Goal: Information Seeking & Learning: Find specific fact

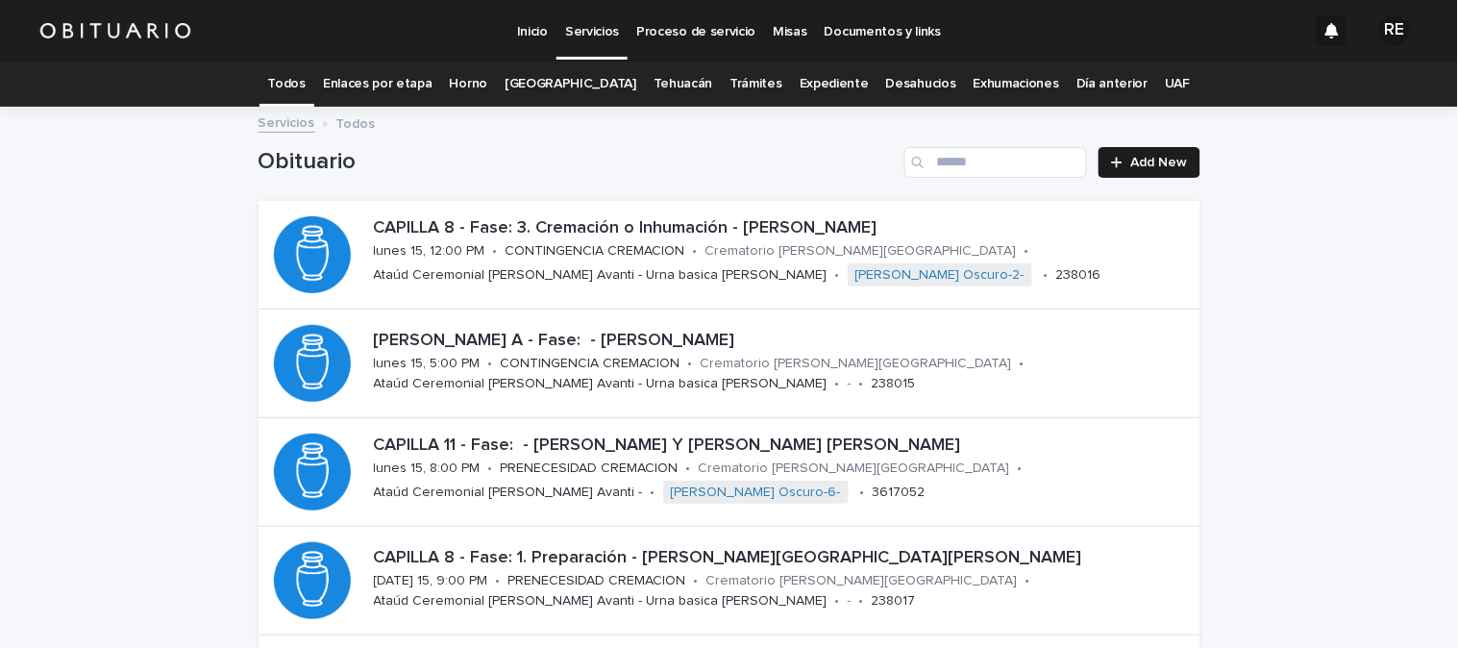
click at [808, 74] on link "Expediente" at bounding box center [834, 84] width 69 height 45
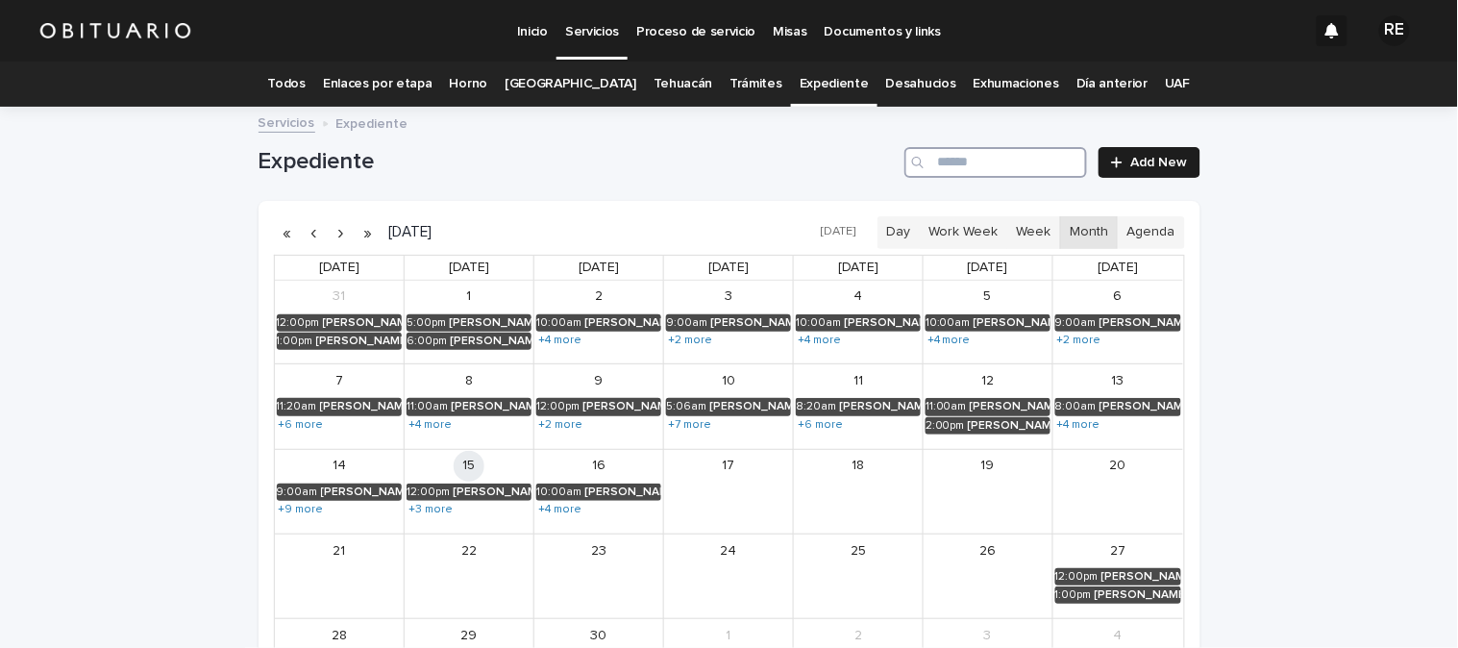
click at [948, 163] on input "Search" at bounding box center [995, 162] width 183 height 31
type input "********"
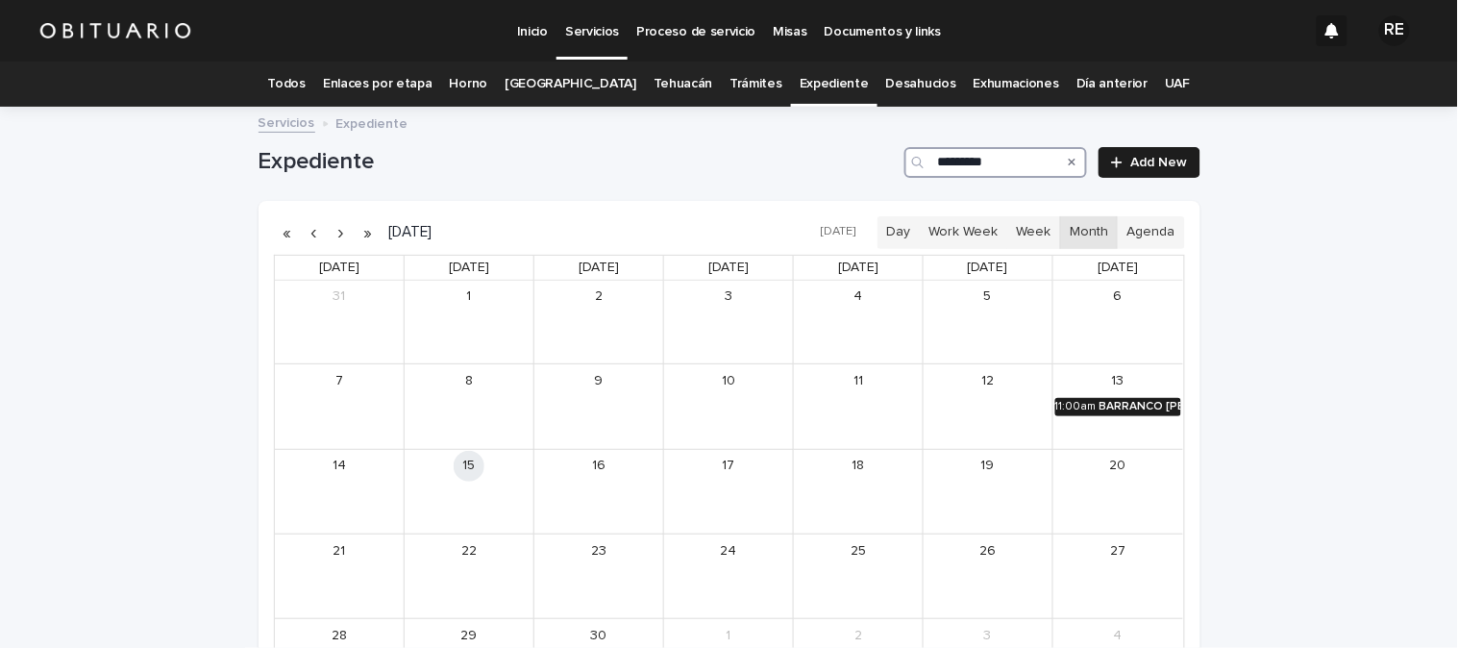
click at [1130, 406] on div "BARRANCO [PERSON_NAME]" at bounding box center [1140, 406] width 82 height 13
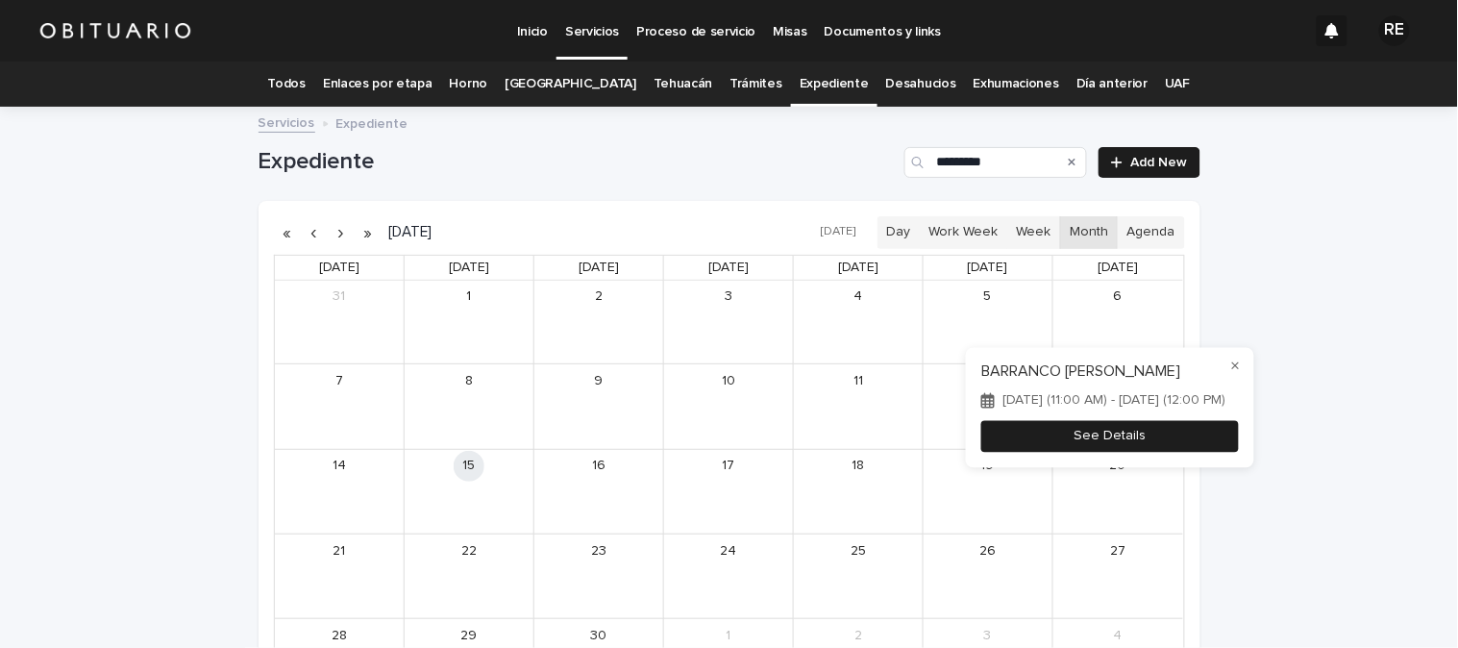
click at [1167, 452] on button "See Details" at bounding box center [1110, 436] width 258 height 32
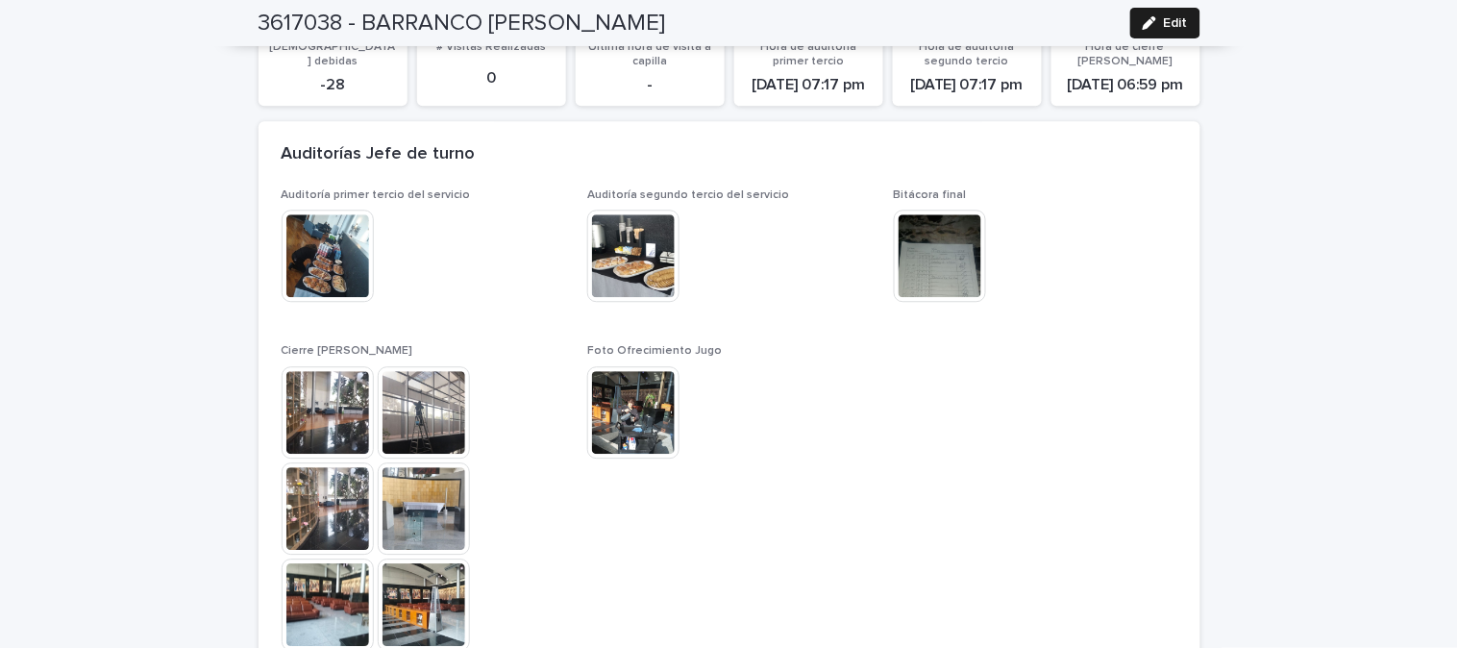
scroll to position [3096, 0]
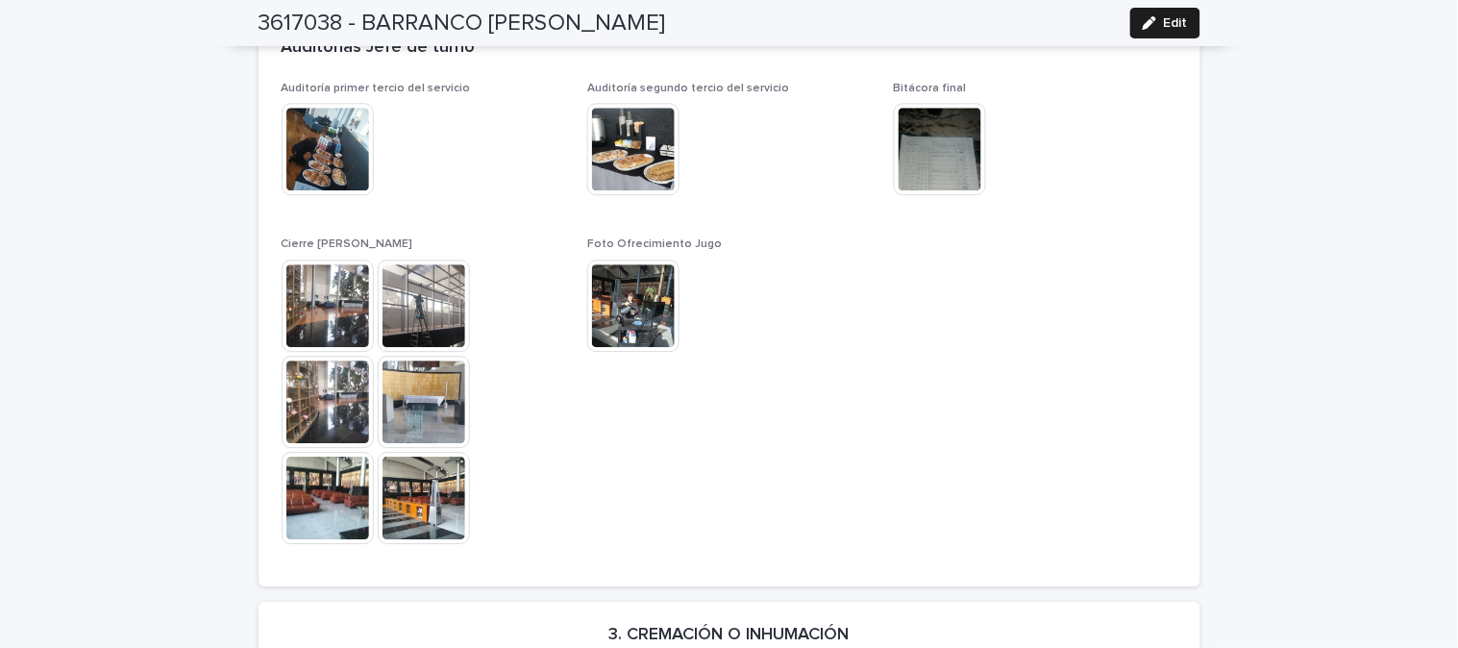
click at [320, 309] on img at bounding box center [328, 305] width 92 height 92
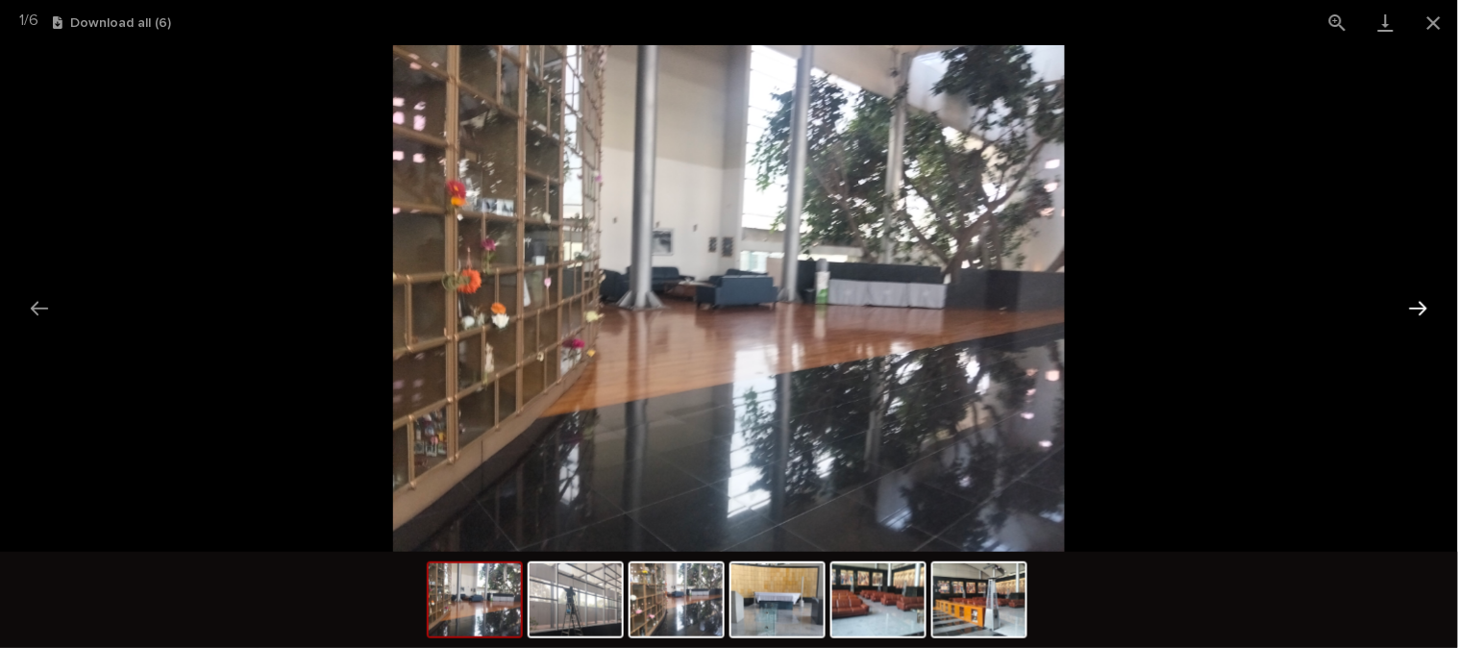
click at [1427, 303] on button "Next slide" at bounding box center [1418, 307] width 40 height 37
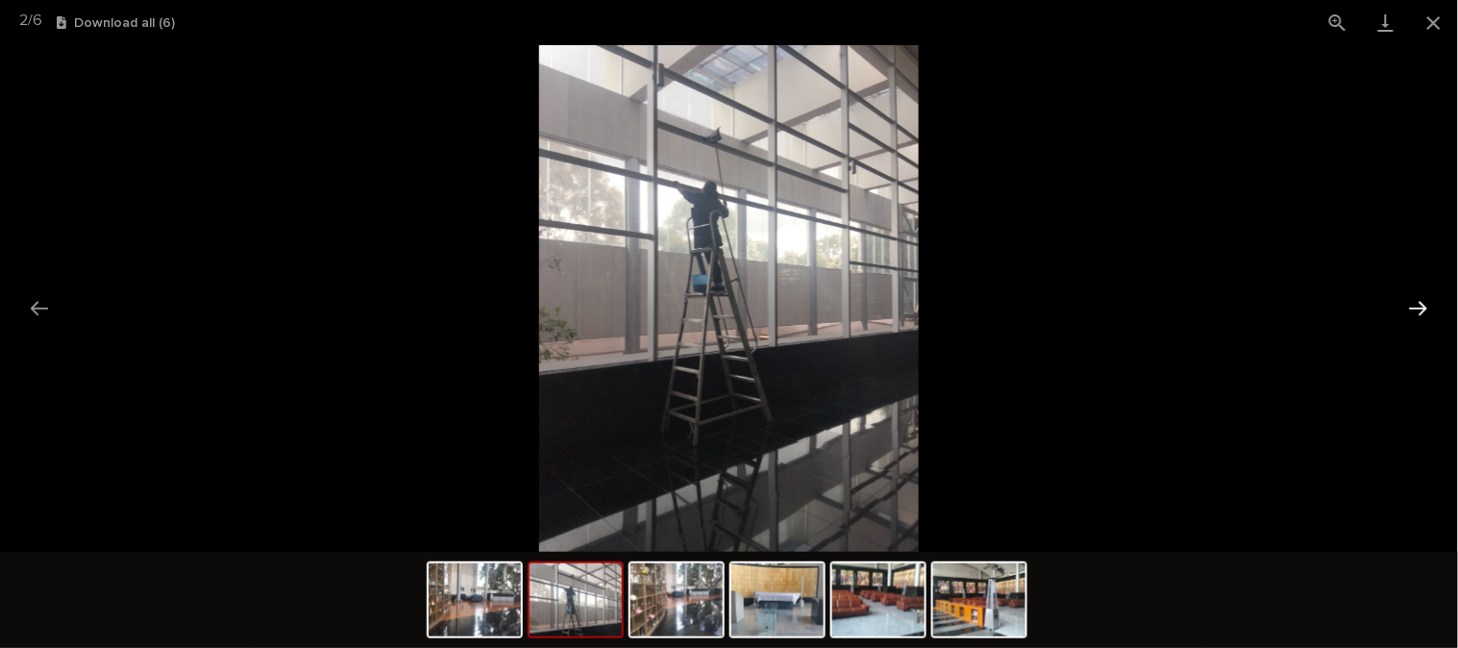
click at [1427, 303] on button "Next slide" at bounding box center [1418, 307] width 40 height 37
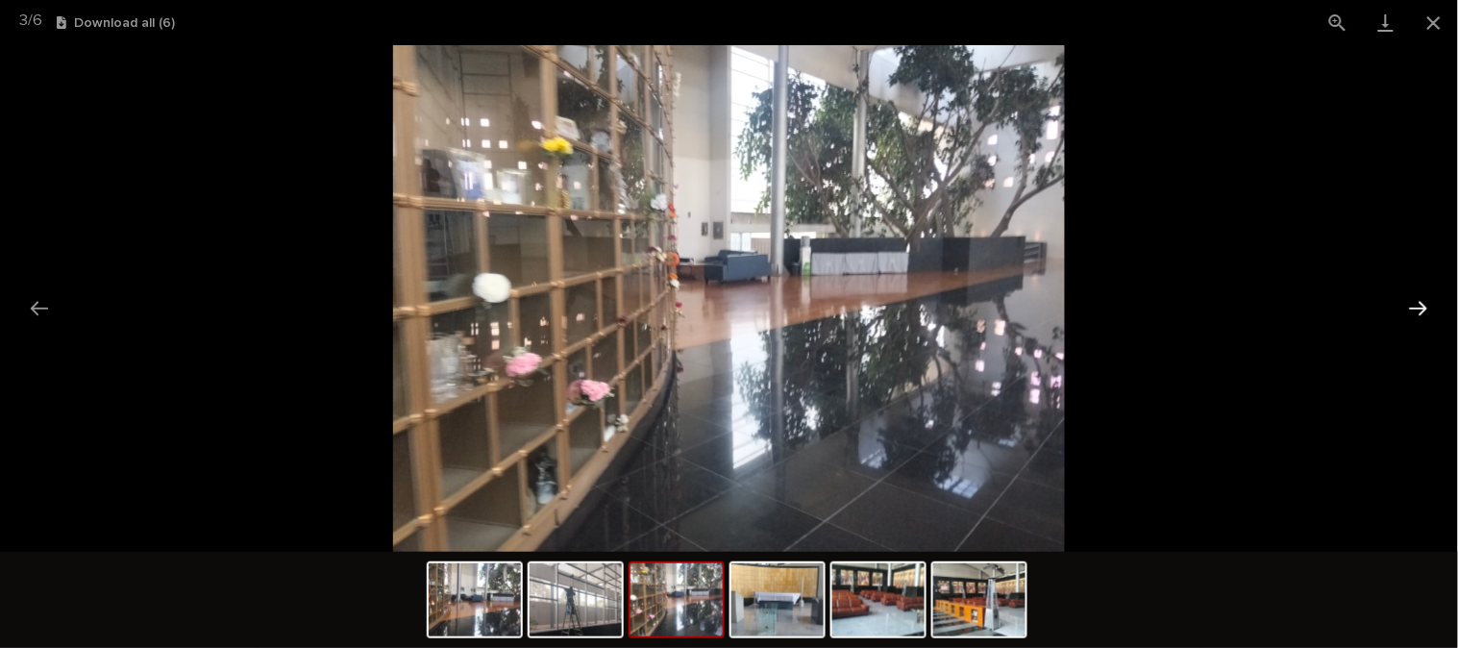
click at [1427, 303] on button "Next slide" at bounding box center [1418, 307] width 40 height 37
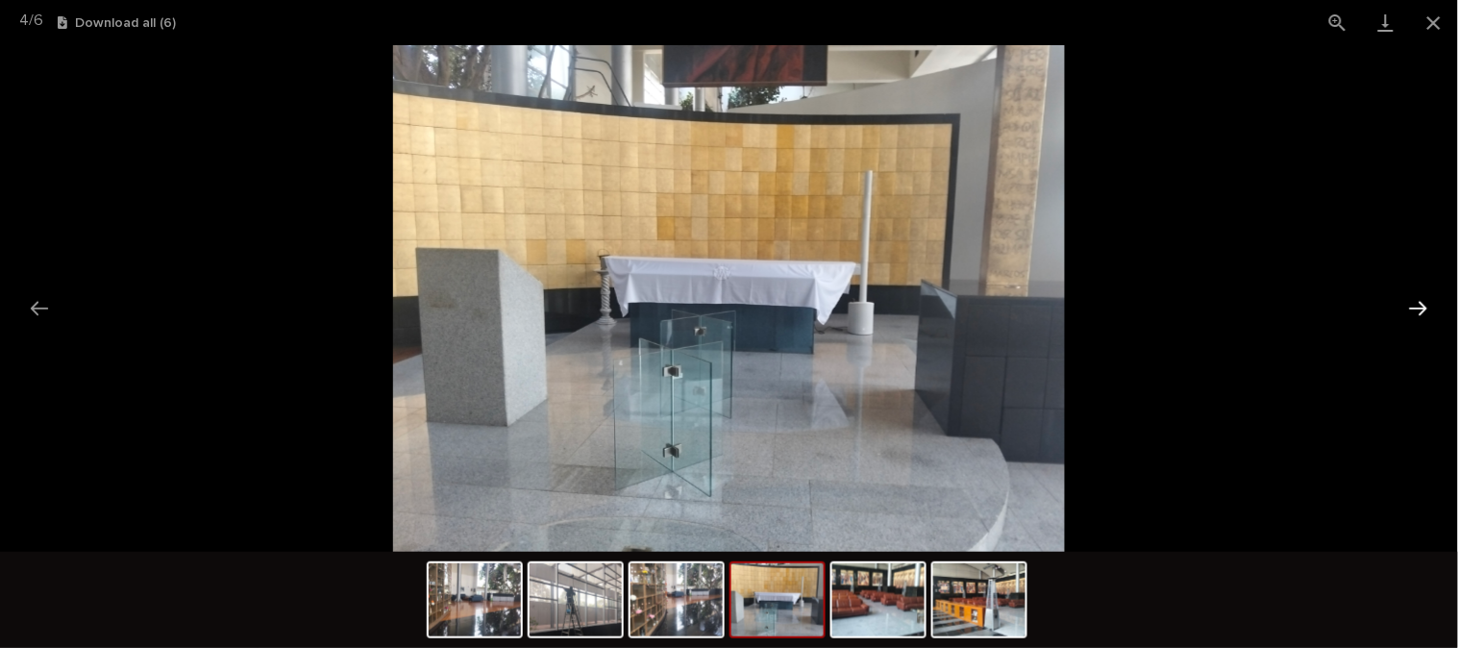
click at [1427, 303] on button "Next slide" at bounding box center [1418, 307] width 40 height 37
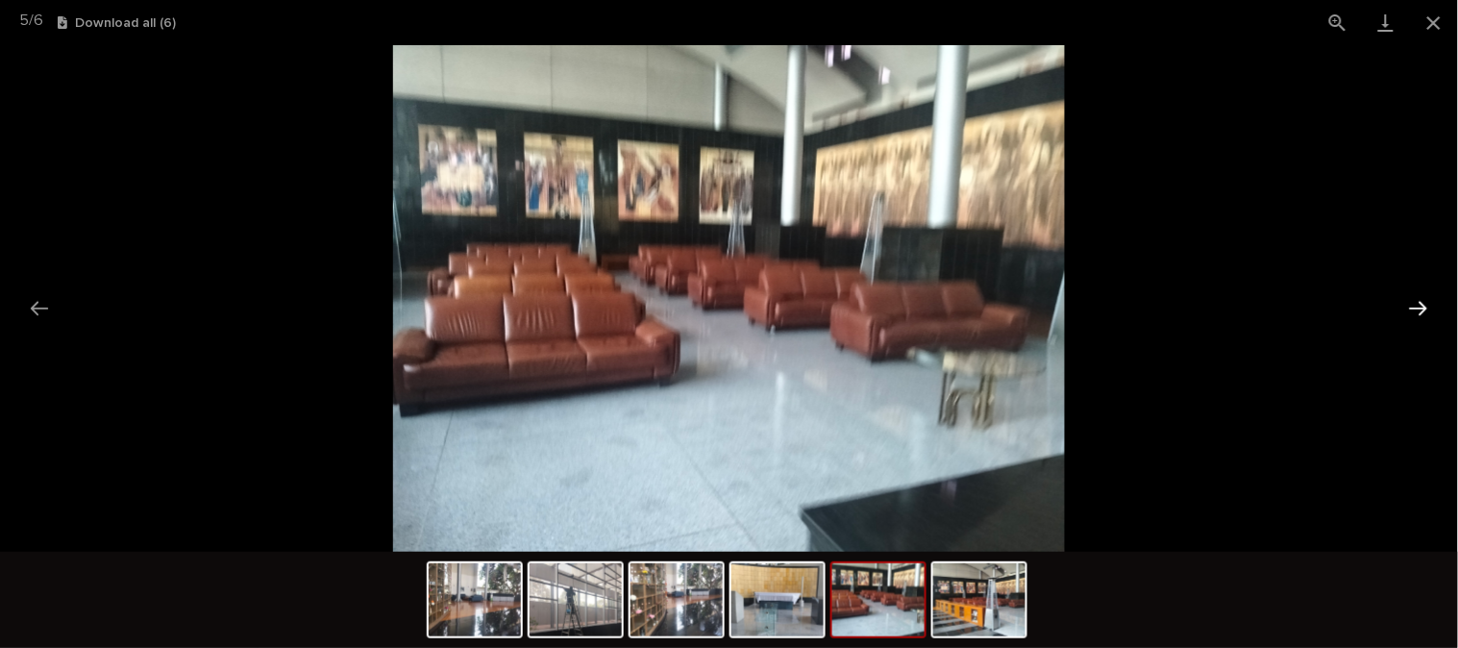
click at [1427, 303] on button "Next slide" at bounding box center [1418, 307] width 40 height 37
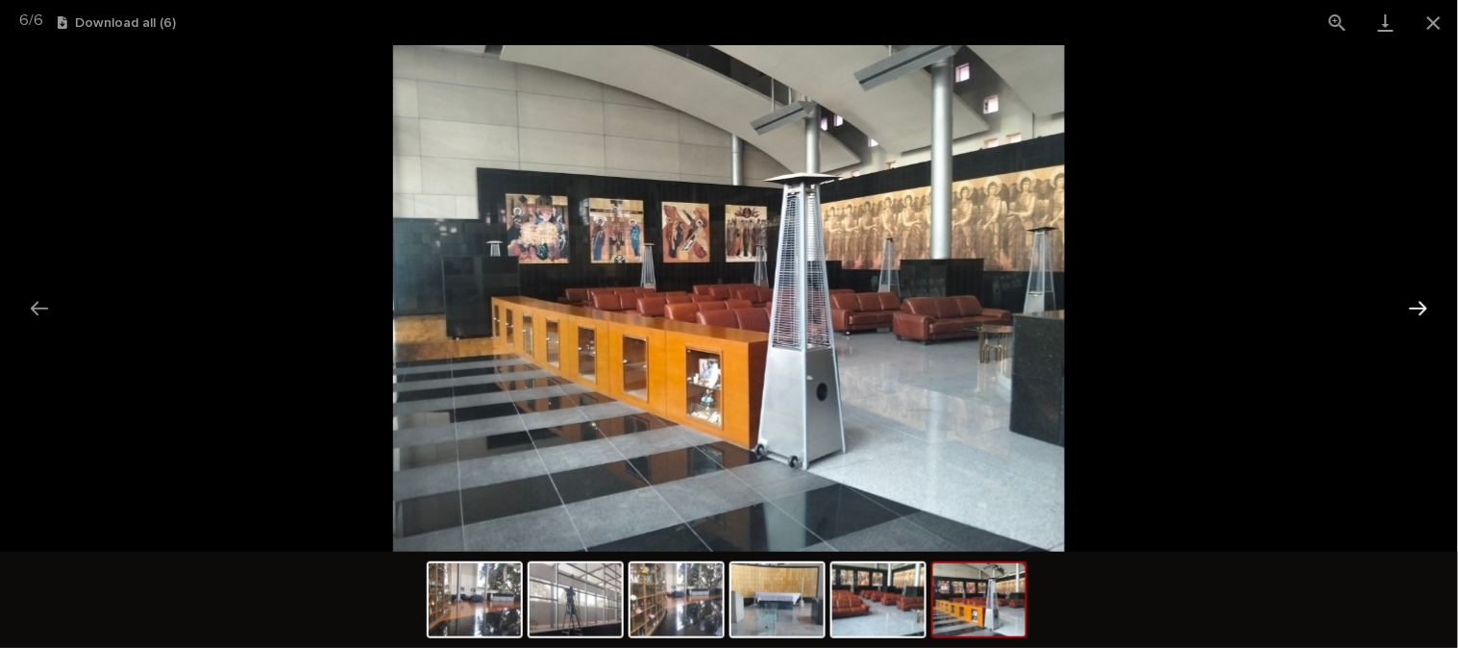
click at [1427, 303] on button "Next slide" at bounding box center [1418, 307] width 40 height 37
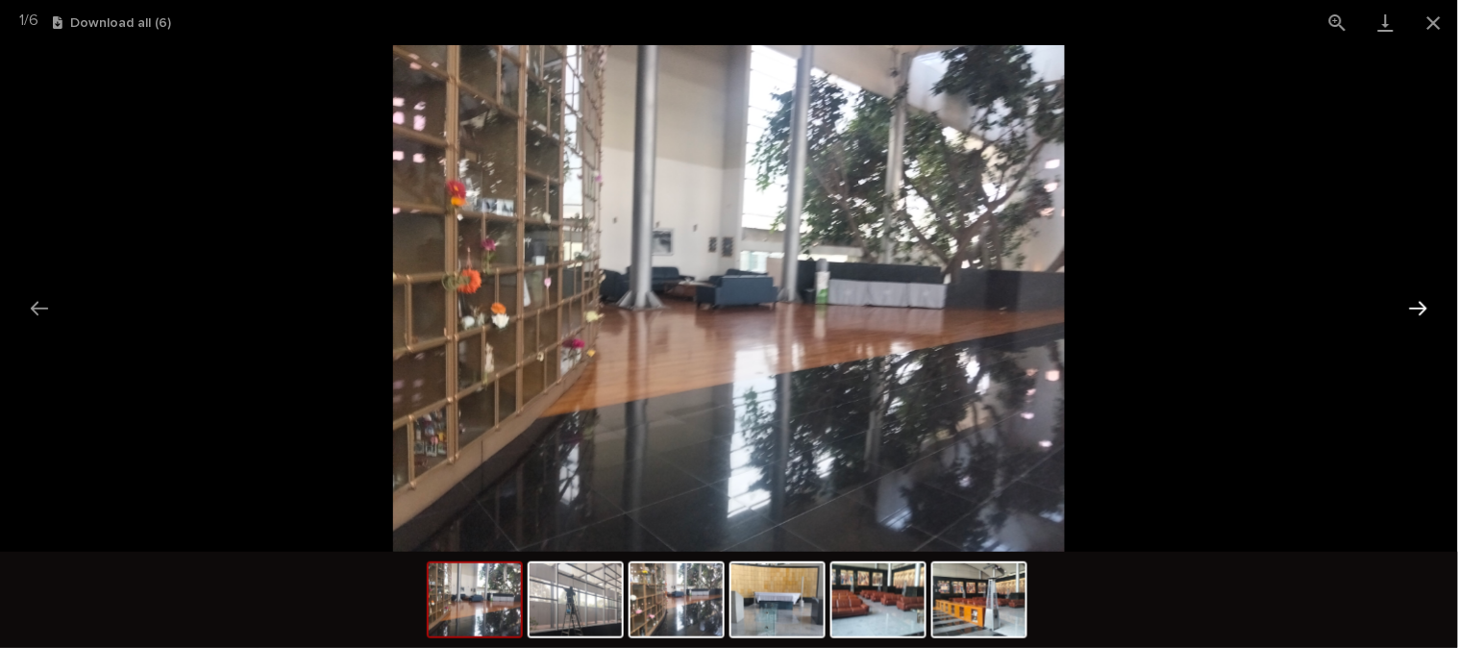
click at [1427, 303] on button "Next slide" at bounding box center [1418, 307] width 40 height 37
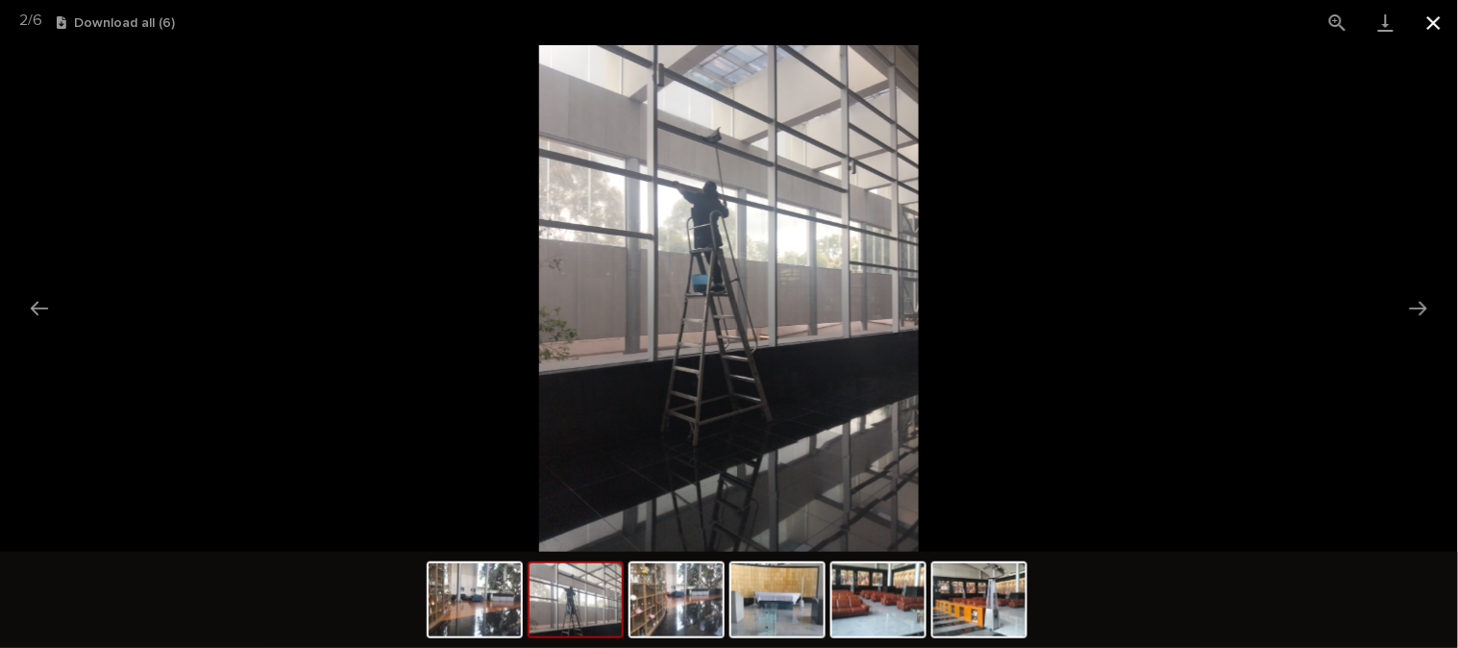
click at [1439, 14] on button "Close gallery" at bounding box center [1434, 22] width 48 height 45
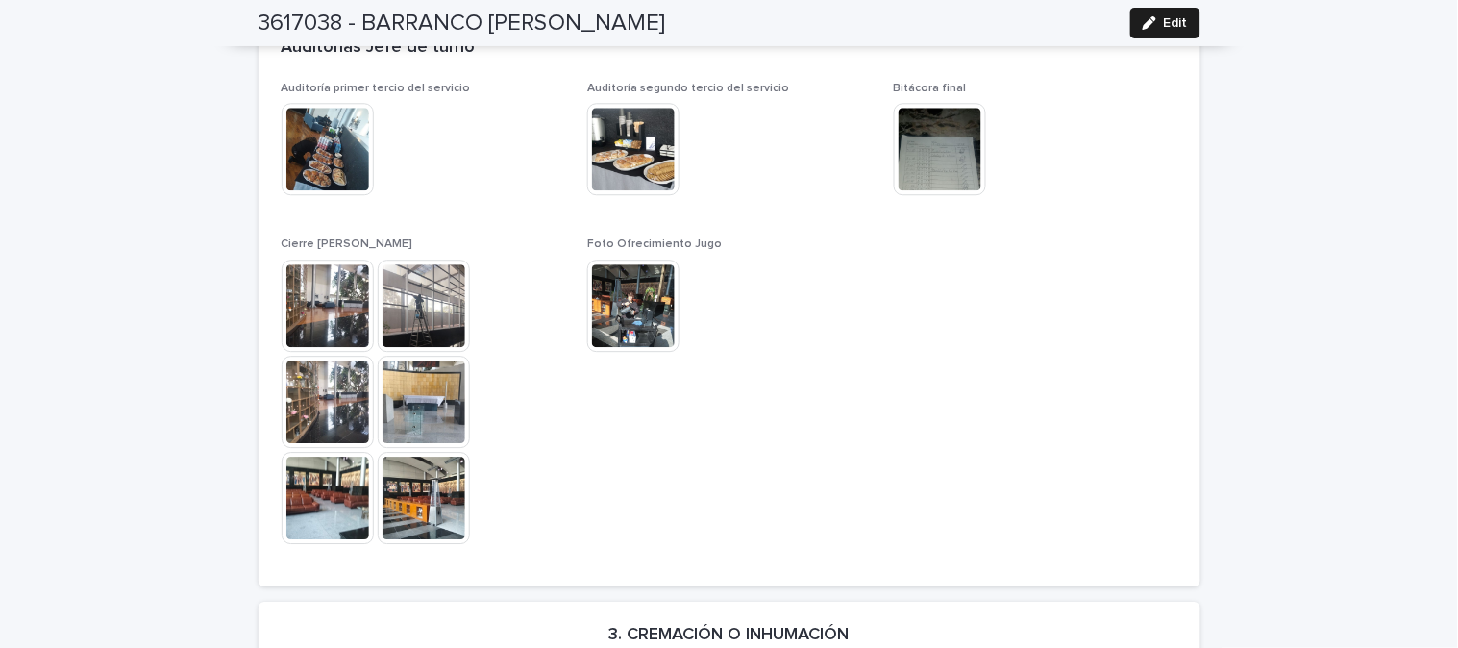
click at [315, 151] on img at bounding box center [328, 149] width 92 height 92
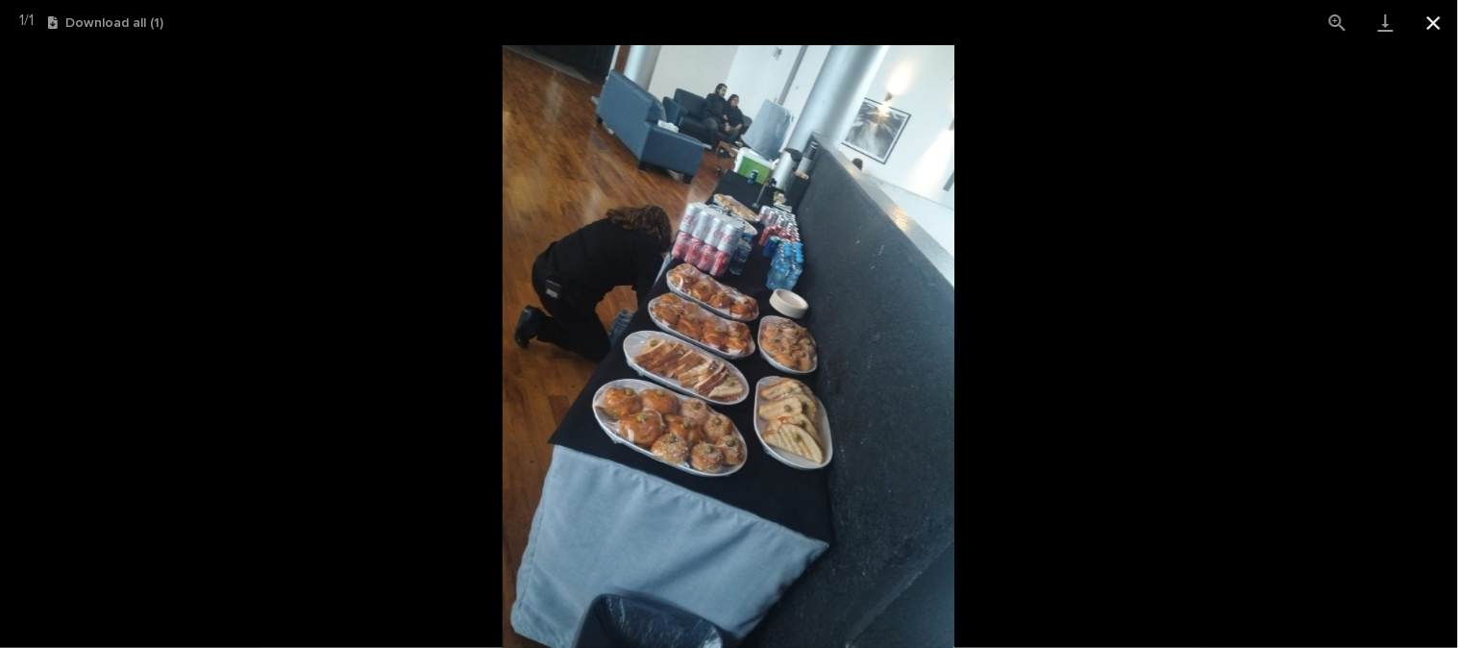
click at [1433, 15] on button "Close gallery" at bounding box center [1434, 22] width 48 height 45
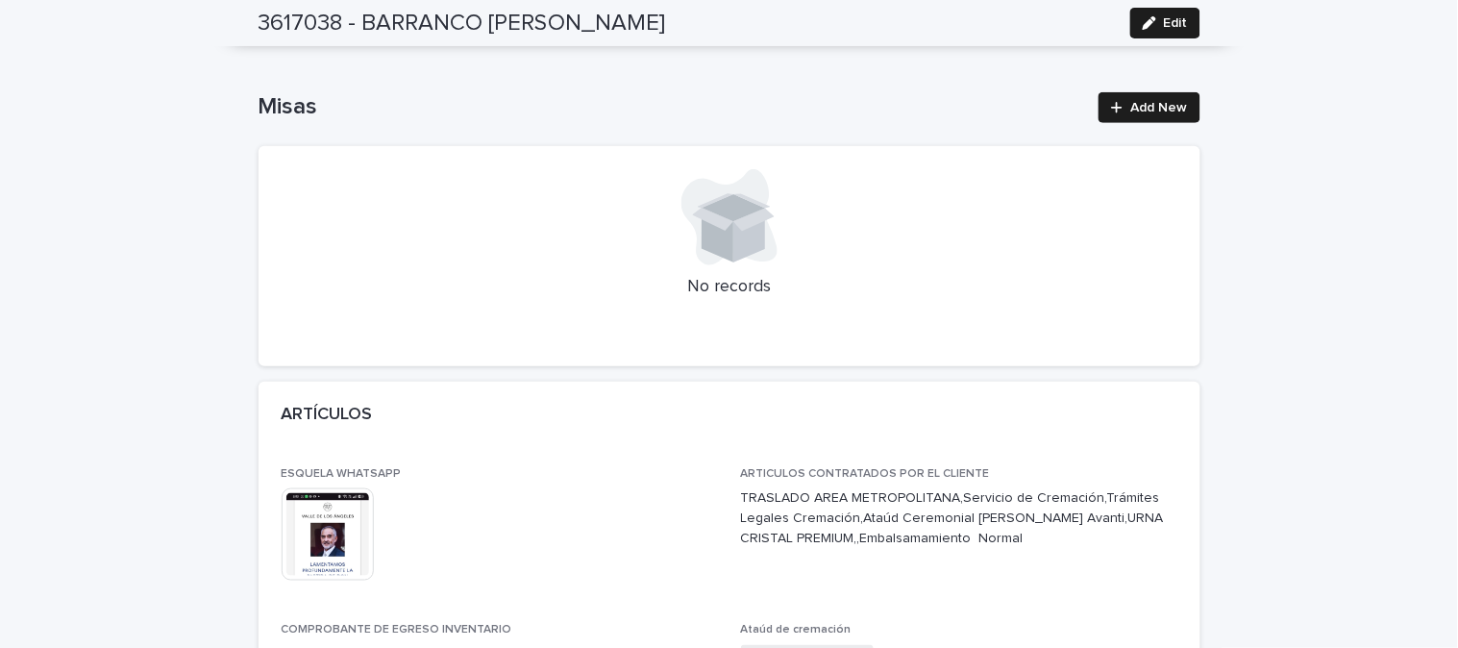
scroll to position [0, 0]
